Goal: Task Accomplishment & Management: Use online tool/utility

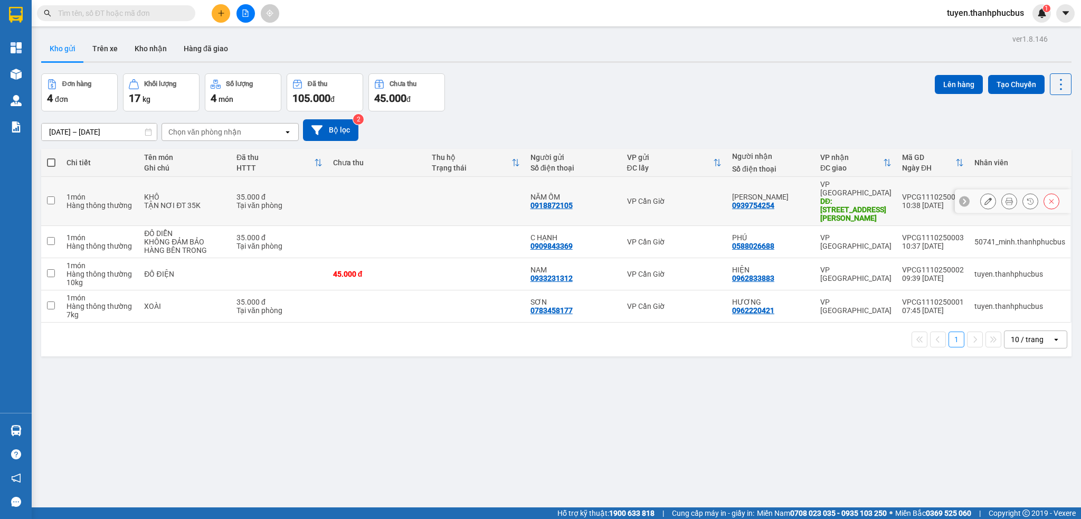
click at [1001, 197] on button at bounding box center [1008, 201] width 15 height 18
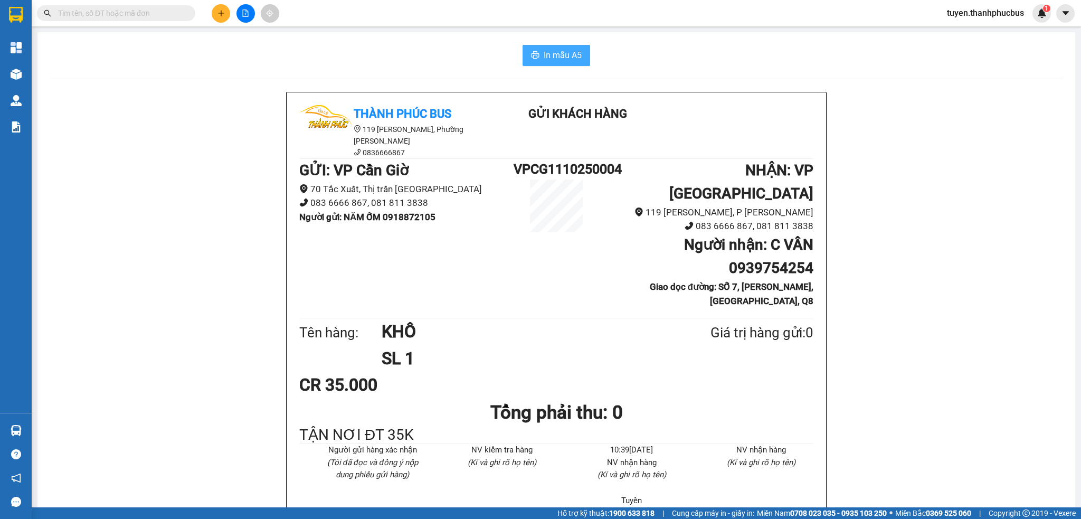
click at [552, 58] on span "In mẫu A5" at bounding box center [562, 55] width 38 height 13
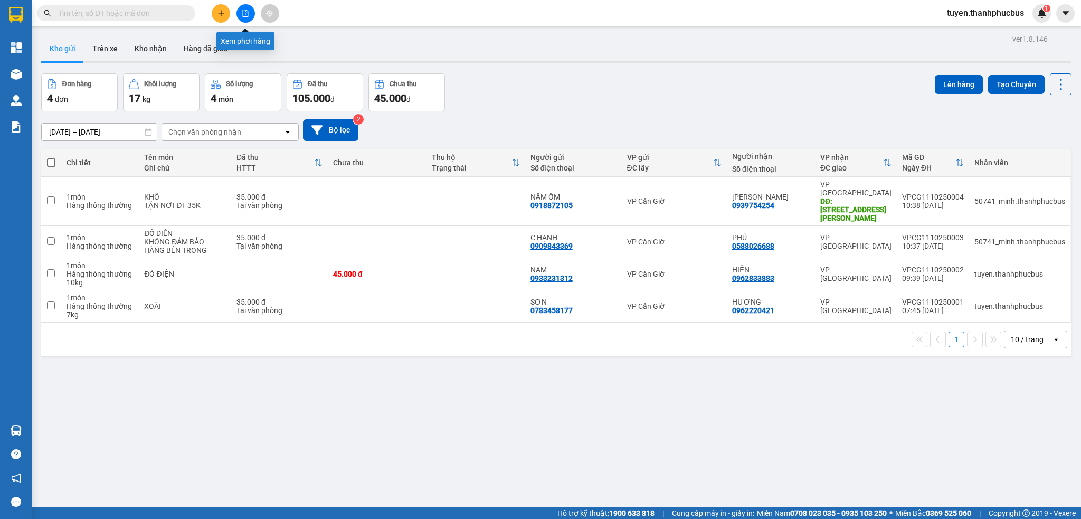
click at [244, 16] on icon "file-add" at bounding box center [246, 12] width 6 height 7
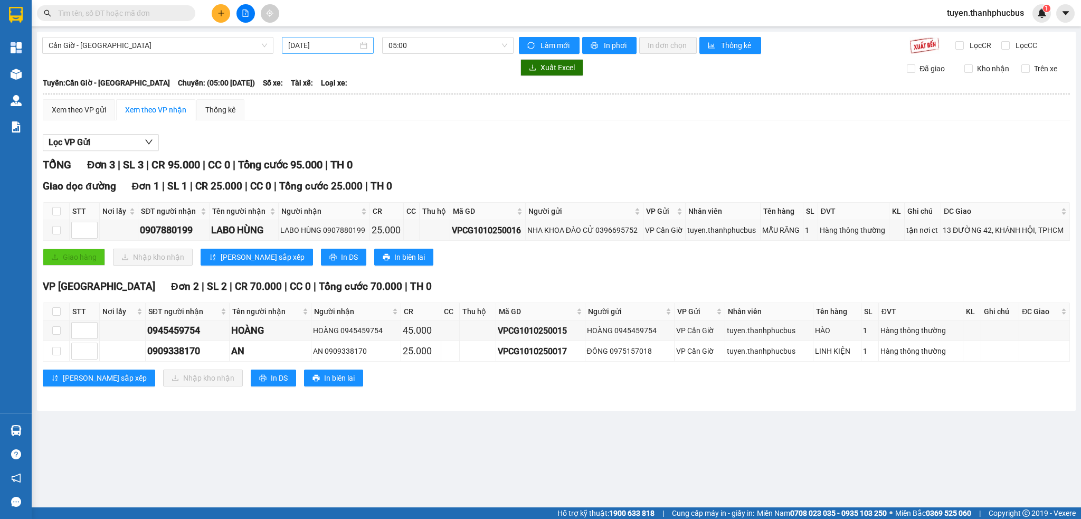
click at [316, 49] on input "[DATE]" at bounding box center [322, 46] width 69 height 12
click at [387, 119] on div "10" at bounding box center [392, 122] width 13 height 13
type input "[DATE]"
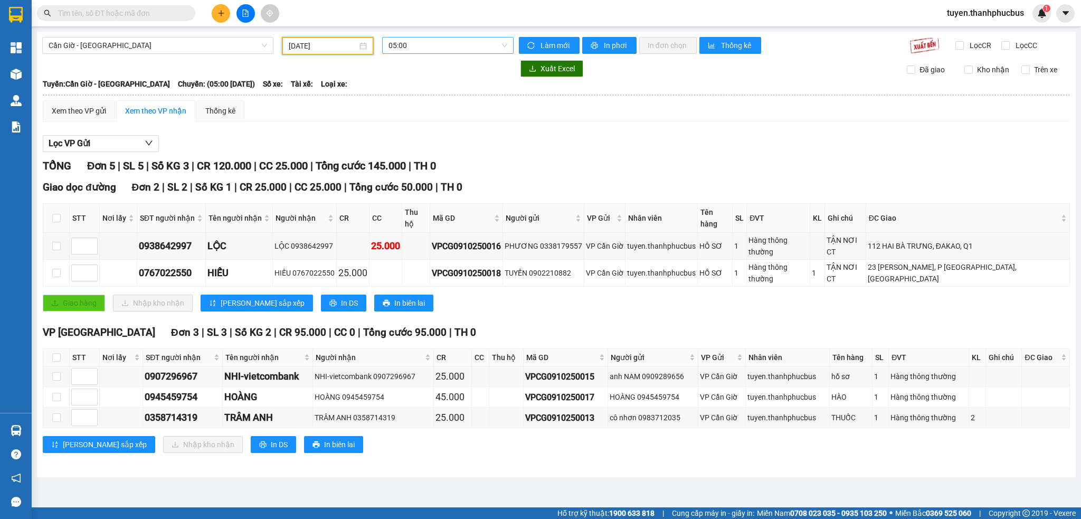
click at [414, 47] on span "05:00" at bounding box center [447, 45] width 119 height 16
click at [425, 149] on div "13:00 (TC)" at bounding box center [429, 151] width 82 height 12
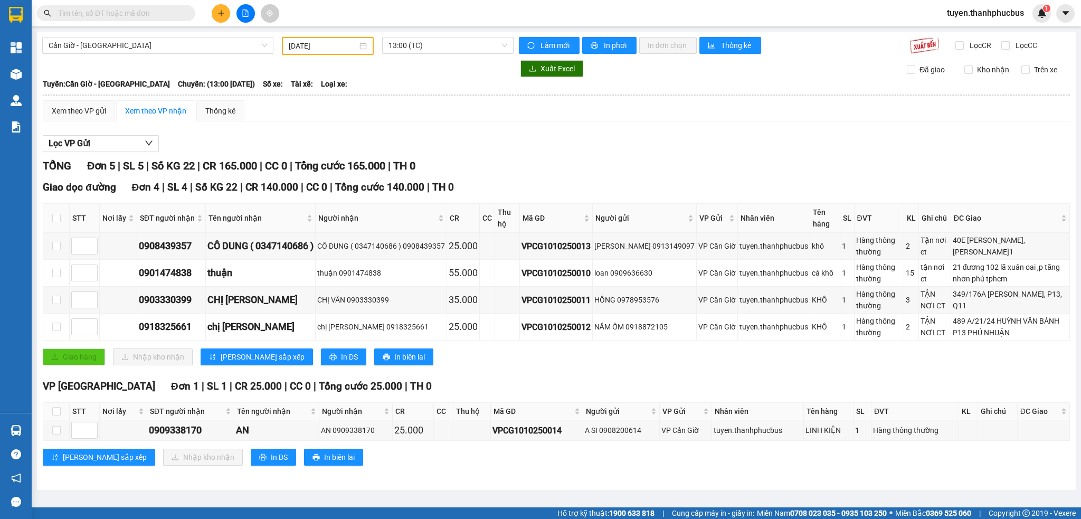
click at [394, 54] on div "Cần Giờ - [GEOGRAPHIC_DATA] [DATE] 13:00 (TC) Làm mới In phơi In đơn chọn Thống…" at bounding box center [556, 261] width 1038 height 458
click at [397, 51] on span "13:00 (TC)" at bounding box center [447, 45] width 119 height 16
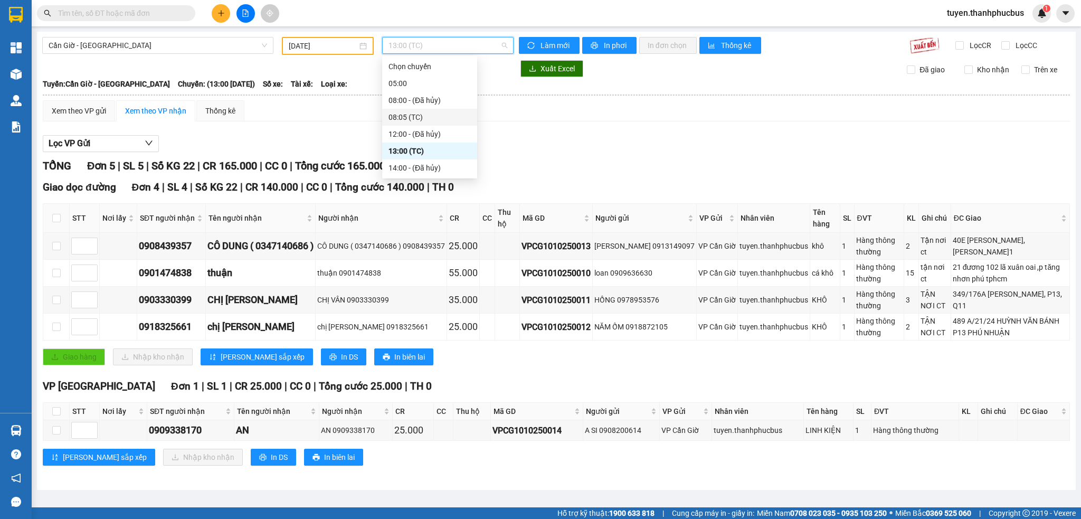
click at [420, 115] on div "08:05 (TC)" at bounding box center [429, 117] width 82 height 12
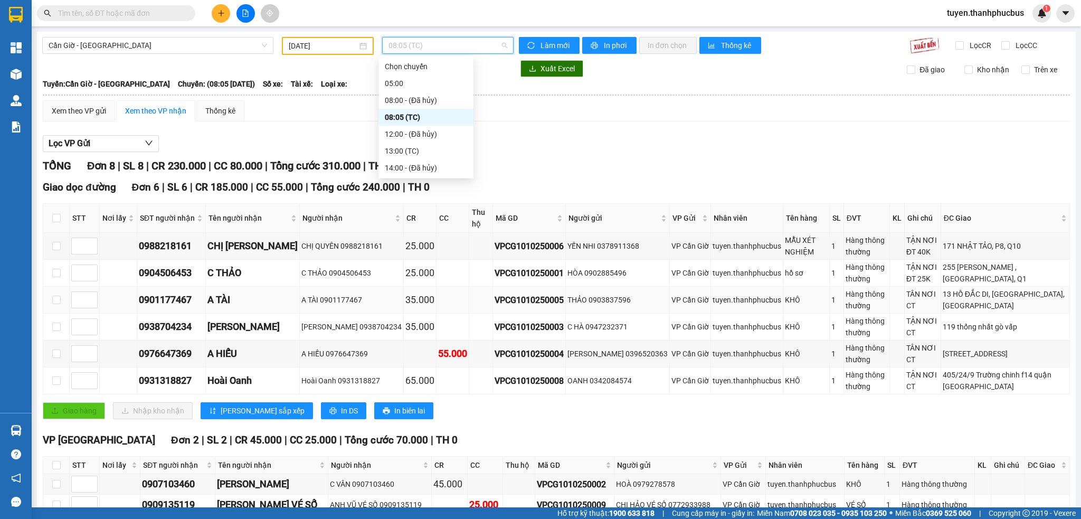
click at [332, 304] on div "A TÀI 0901177467" at bounding box center [351, 300] width 100 height 12
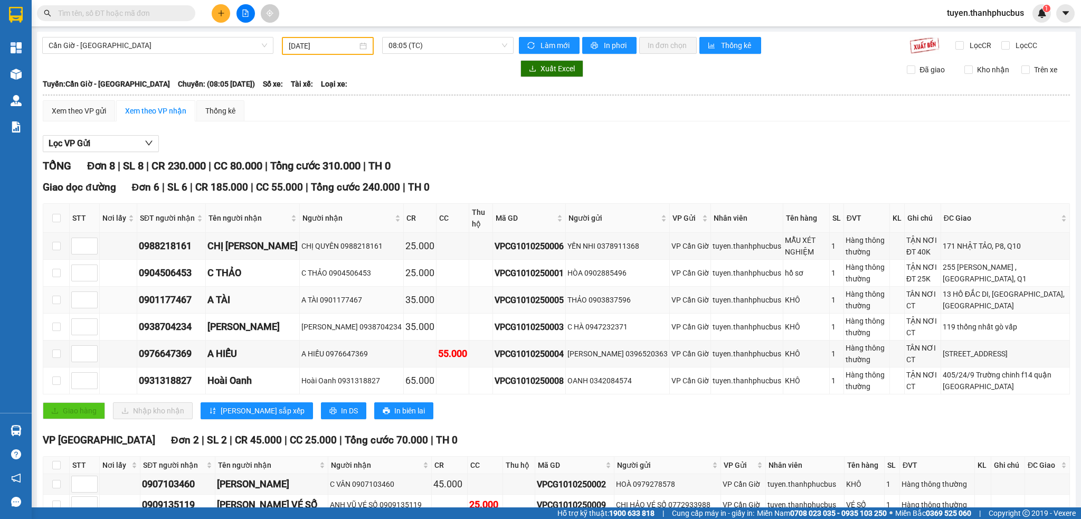
click at [332, 304] on div "A TÀI 0901177467" at bounding box center [351, 300] width 100 height 12
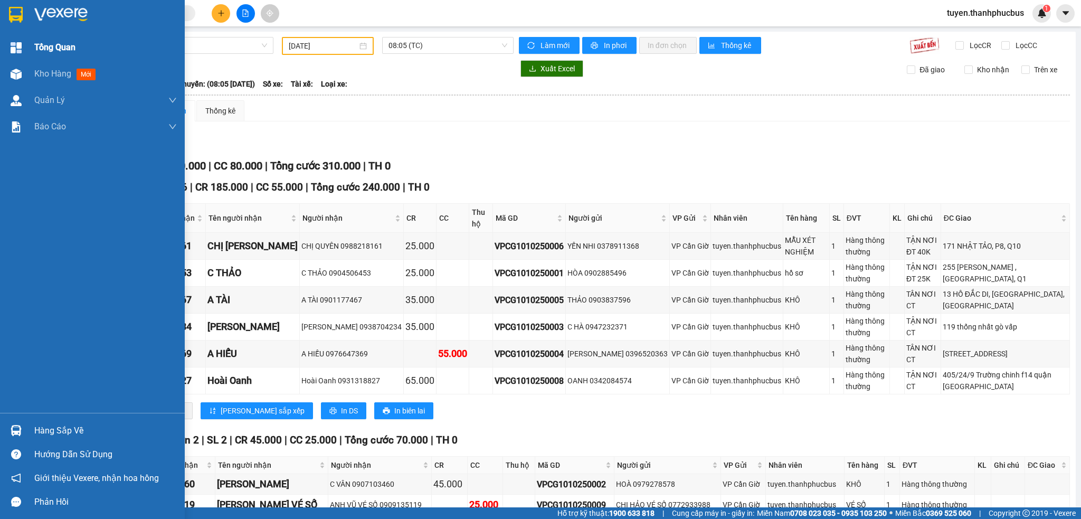
click at [13, 46] on img at bounding box center [16, 47] width 11 height 11
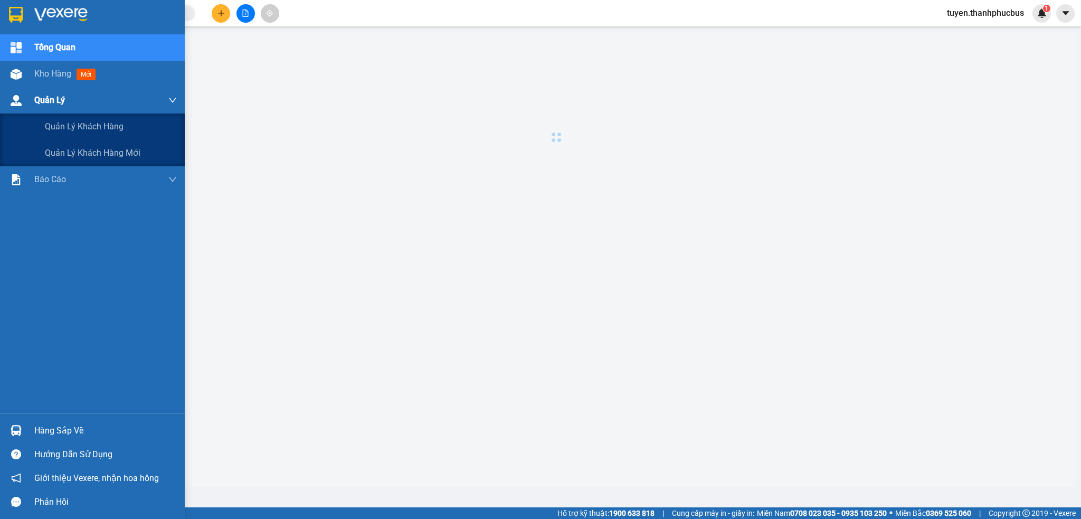
click at [21, 100] on div at bounding box center [16, 100] width 18 height 18
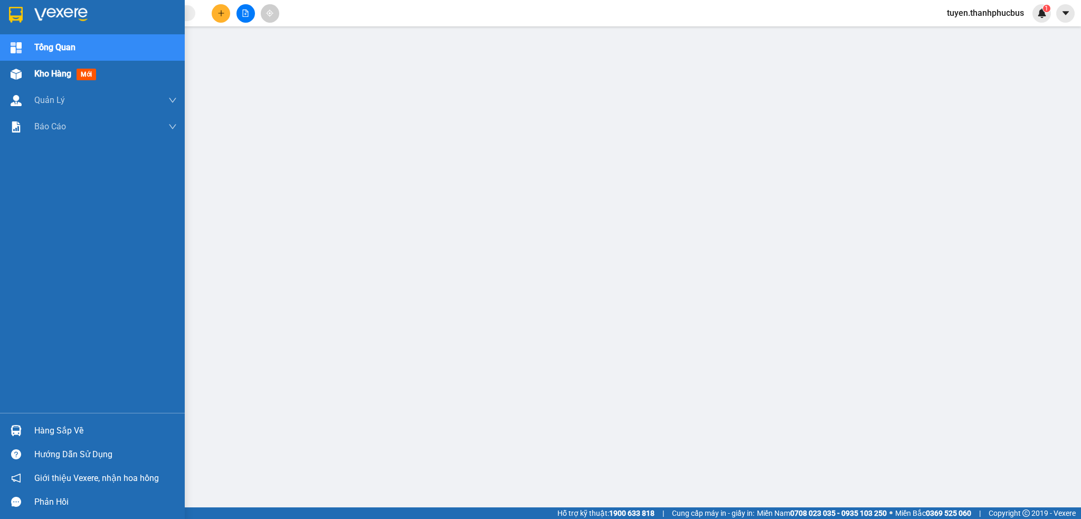
click at [41, 78] on span "Kho hàng" at bounding box center [52, 74] width 37 height 10
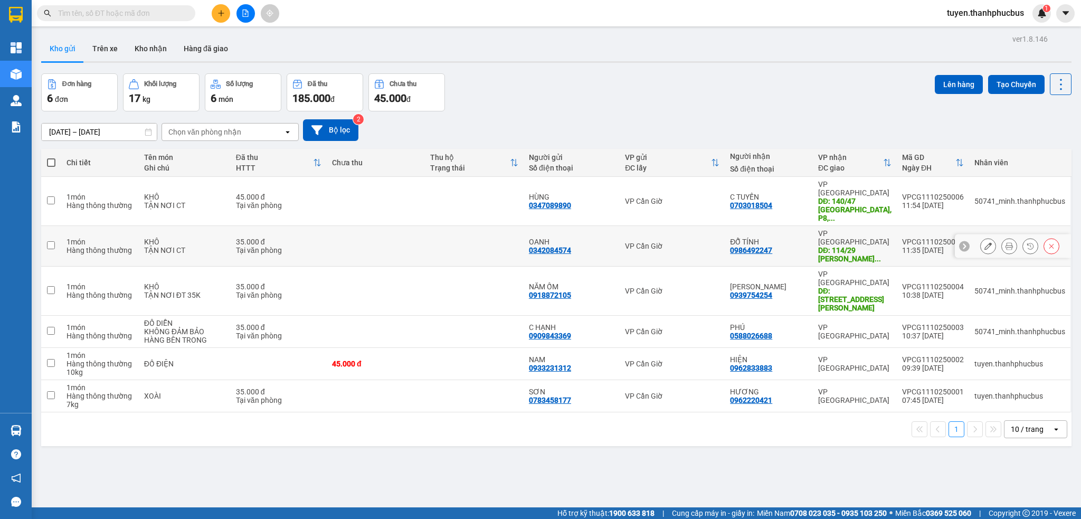
click at [1005, 242] on icon at bounding box center [1008, 245] width 7 height 7
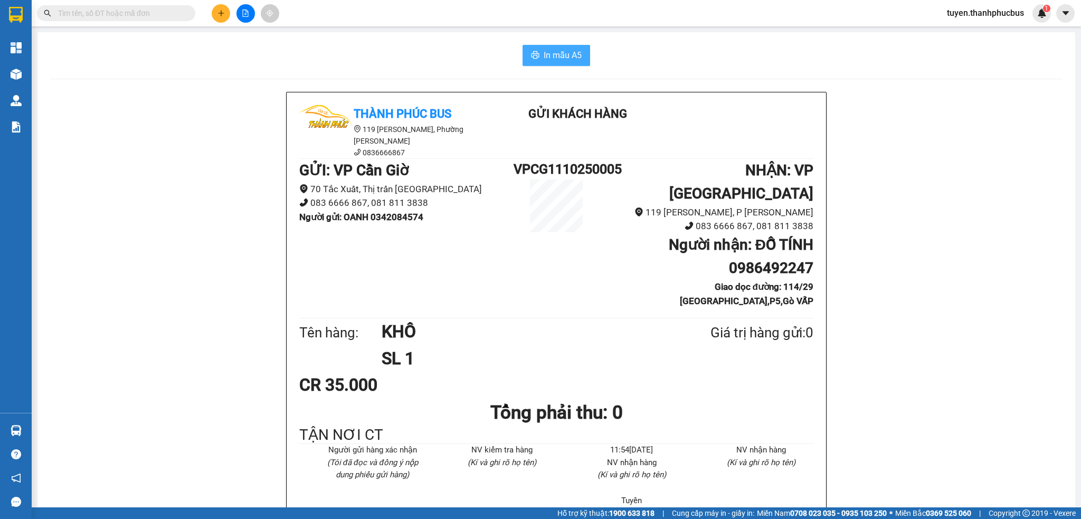
click at [567, 47] on button "In mẫu A5" at bounding box center [556, 55] width 68 height 21
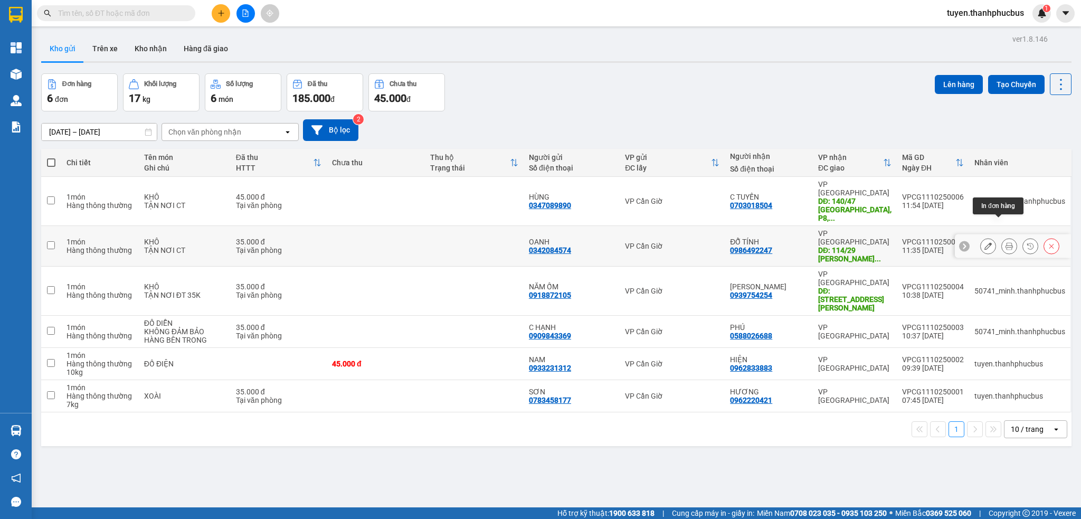
click at [1001, 237] on button at bounding box center [1008, 246] width 15 height 18
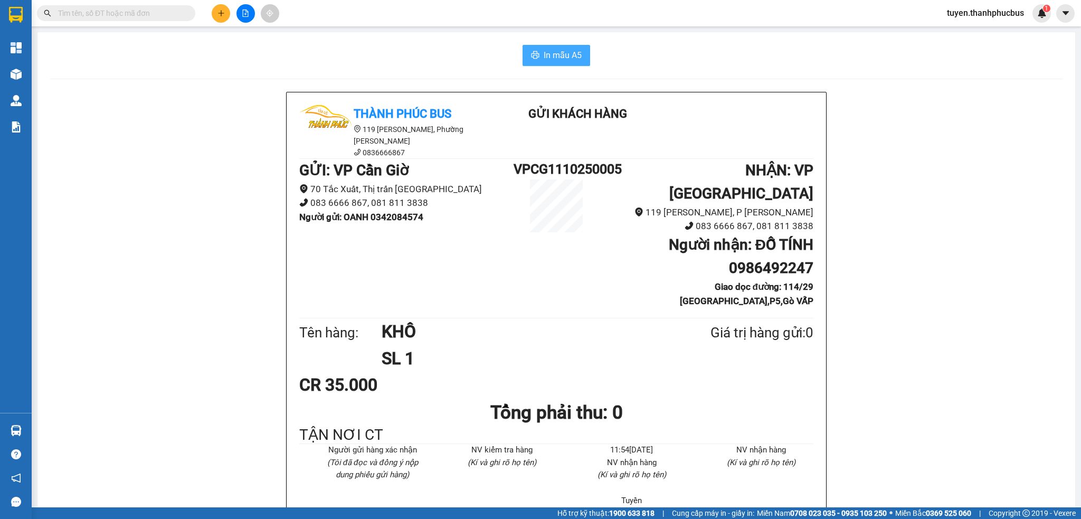
click at [557, 54] on span "In mẫu A5" at bounding box center [562, 55] width 38 height 13
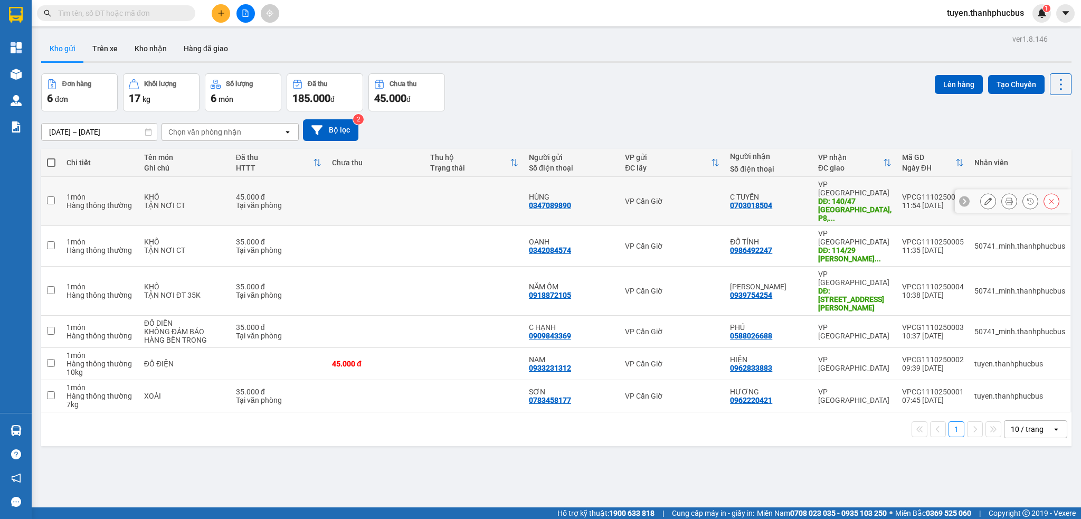
click at [1005, 197] on icon at bounding box center [1008, 200] width 7 height 7
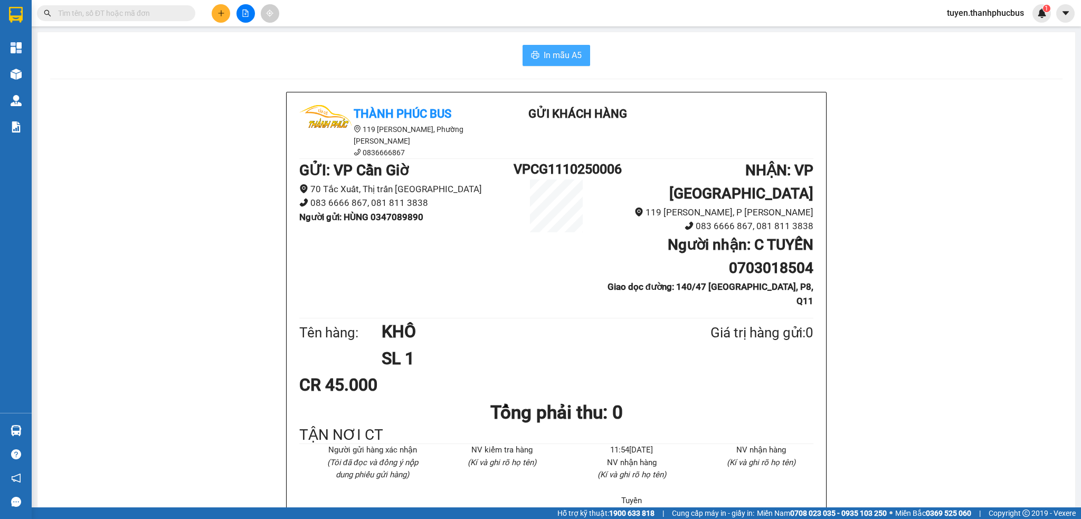
click at [575, 62] on button "In mẫu A5" at bounding box center [556, 55] width 68 height 21
